Goal: Task Accomplishment & Management: Manage account settings

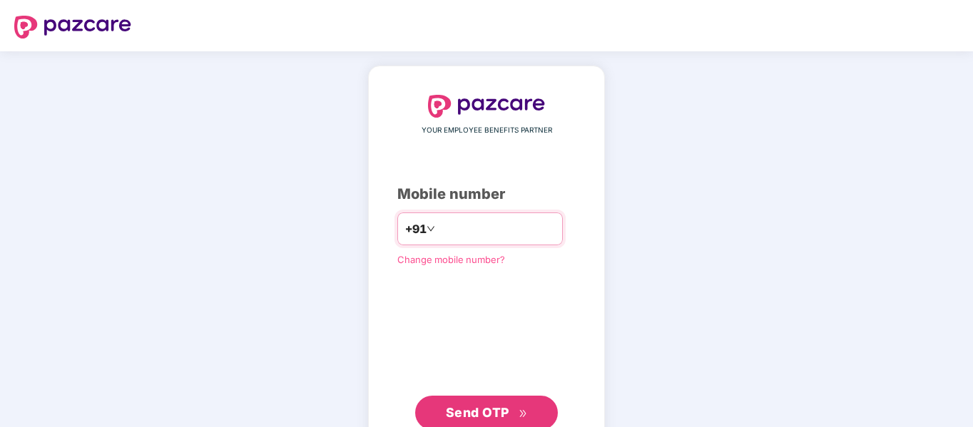
type input "**********"
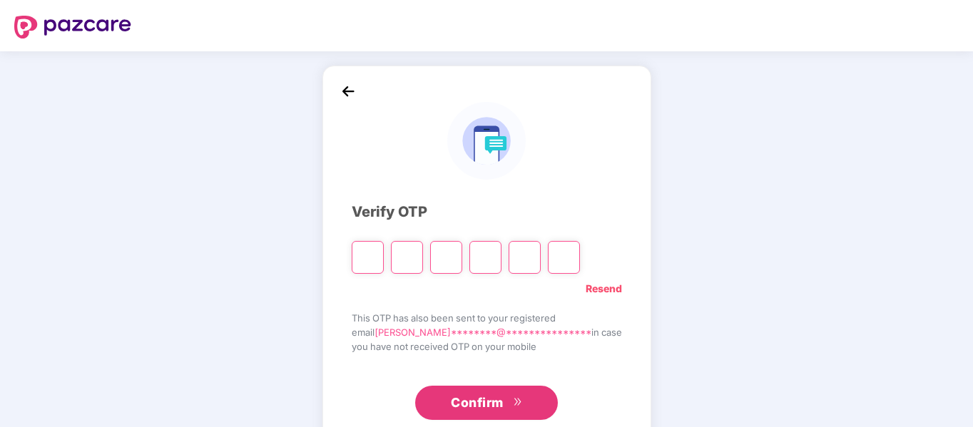
type input "*"
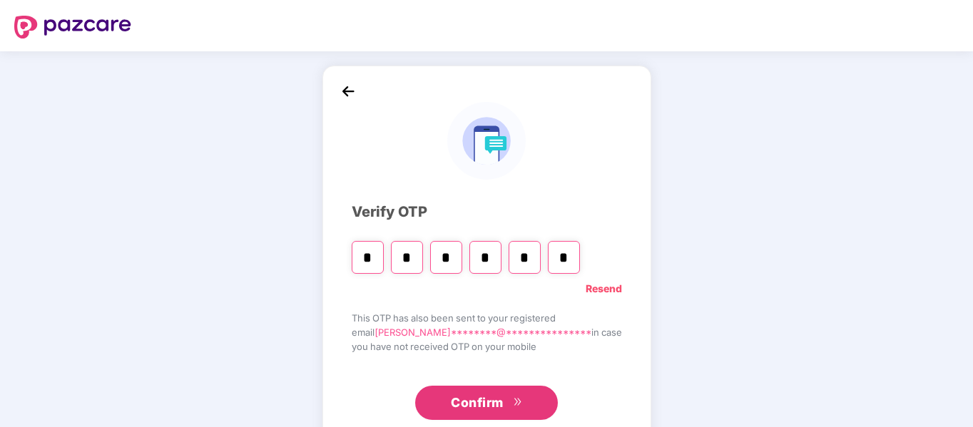
type input "*"
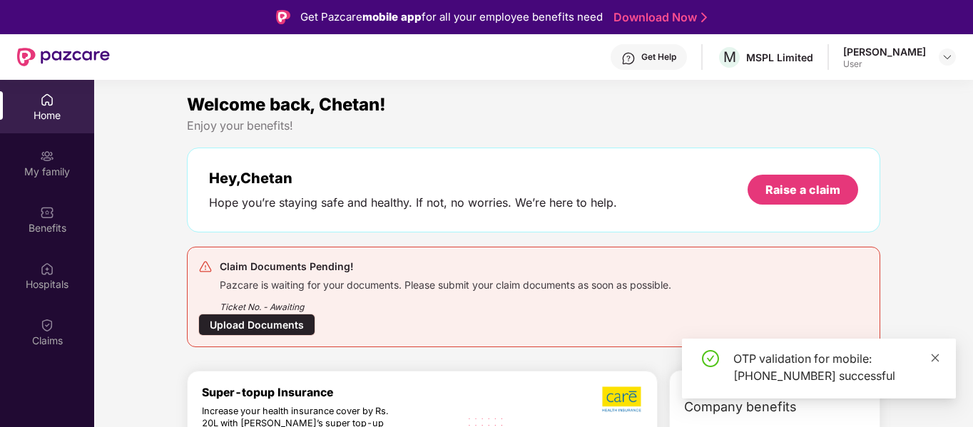
click at [938, 362] on icon "close" at bounding box center [935, 358] width 10 height 10
